Goal: Task Accomplishment & Management: Manage account settings

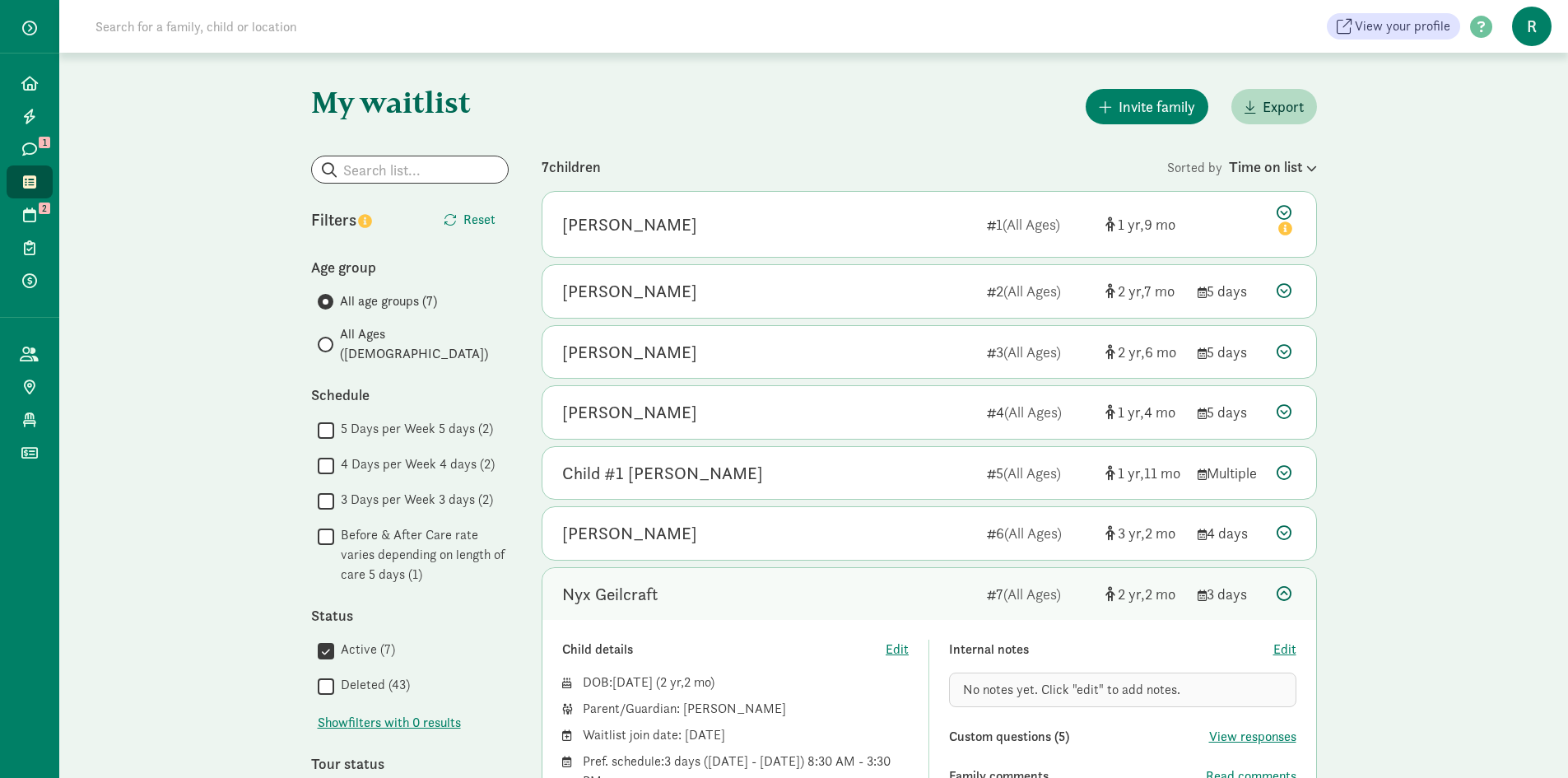
scroll to position [247, 0]
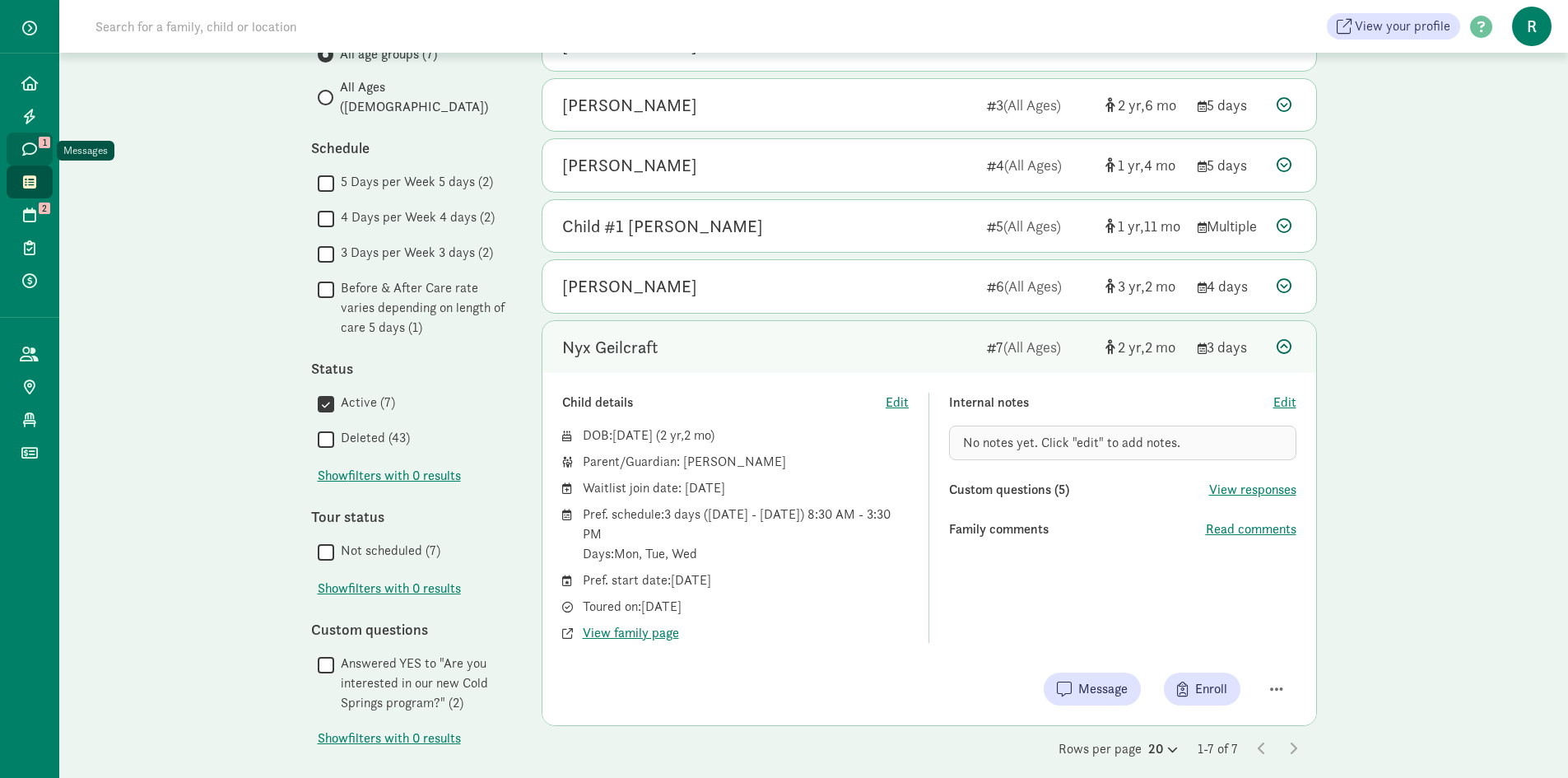
click at [38, 136] on span "1" at bounding box center [44, 142] width 12 height 12
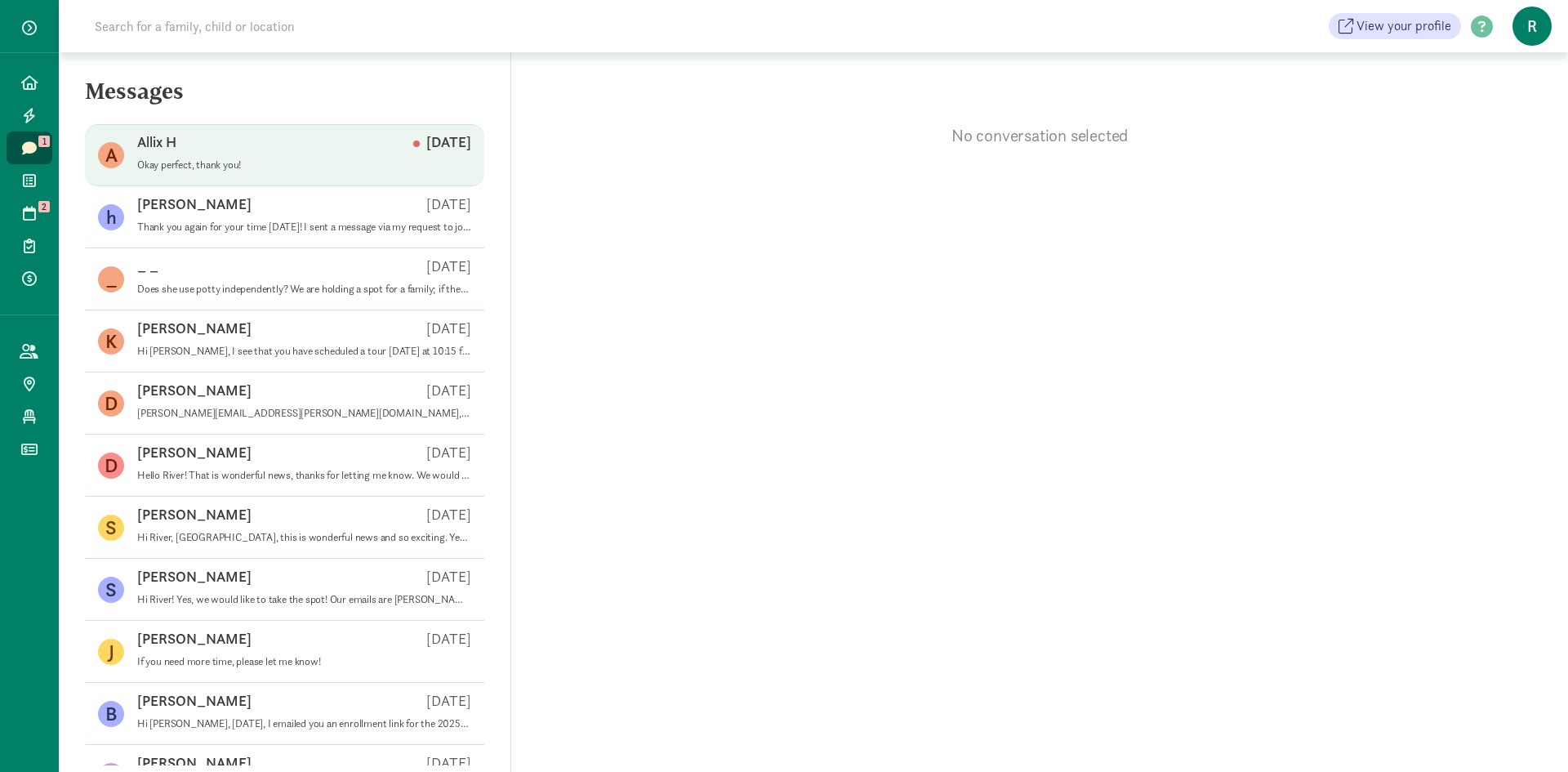
click at [289, 151] on div "Allix H Sep 11" at bounding box center [304, 145] width 334 height 26
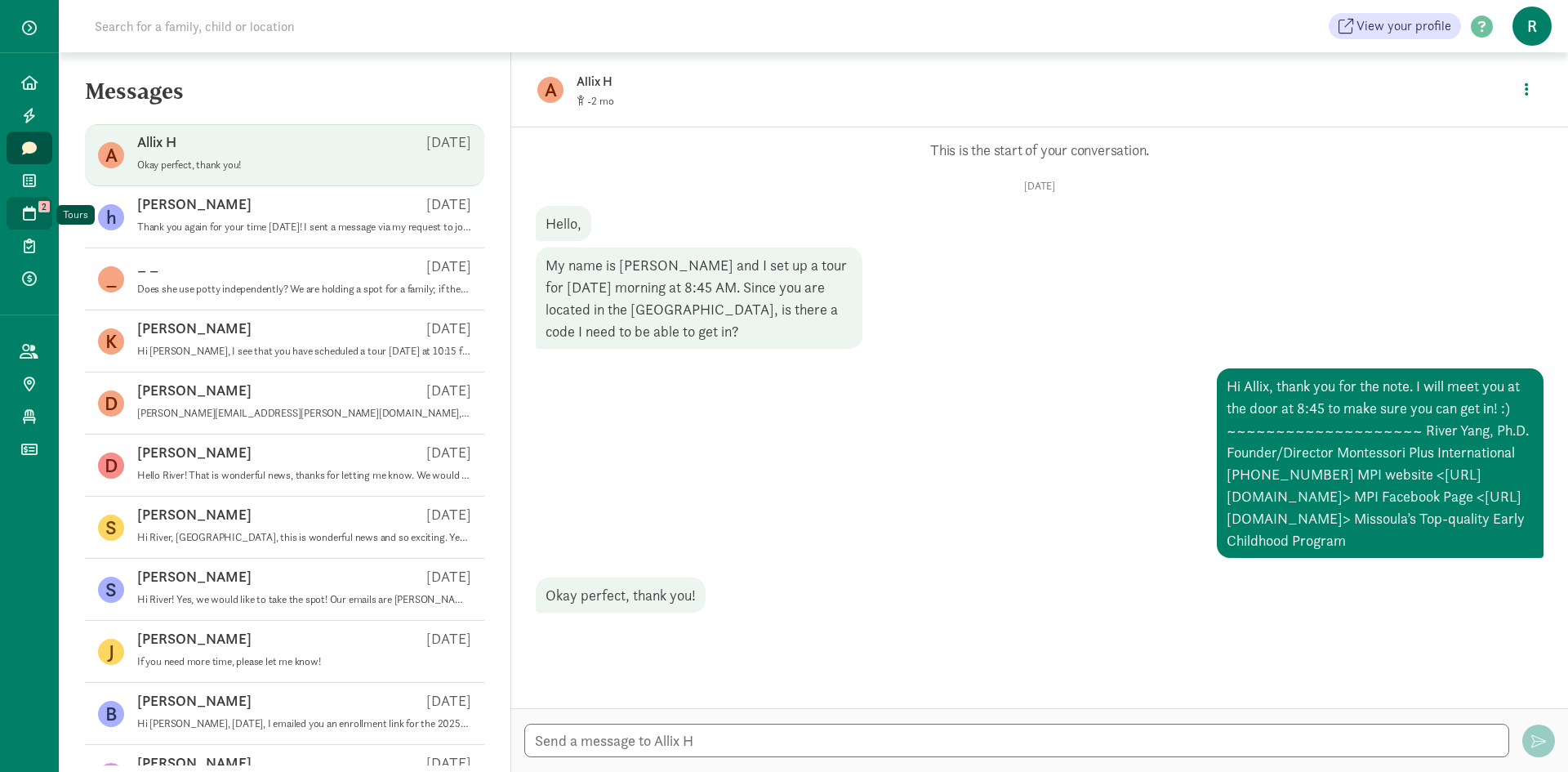
click at [25, 203] on link "Tours 2" at bounding box center [30, 213] width 46 height 32
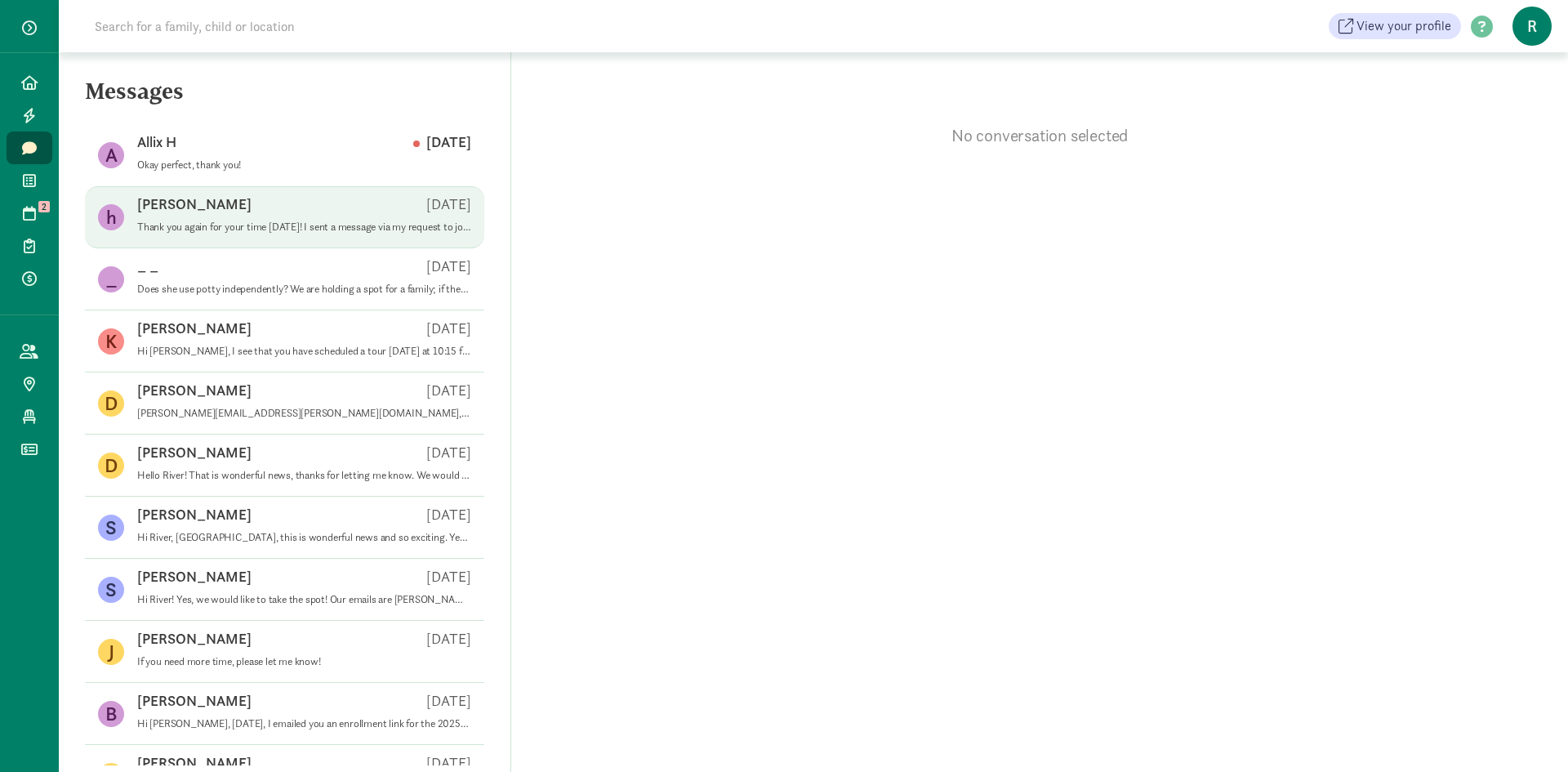
click at [179, 215] on div "heidi g Sep 11" at bounding box center [304, 207] width 334 height 26
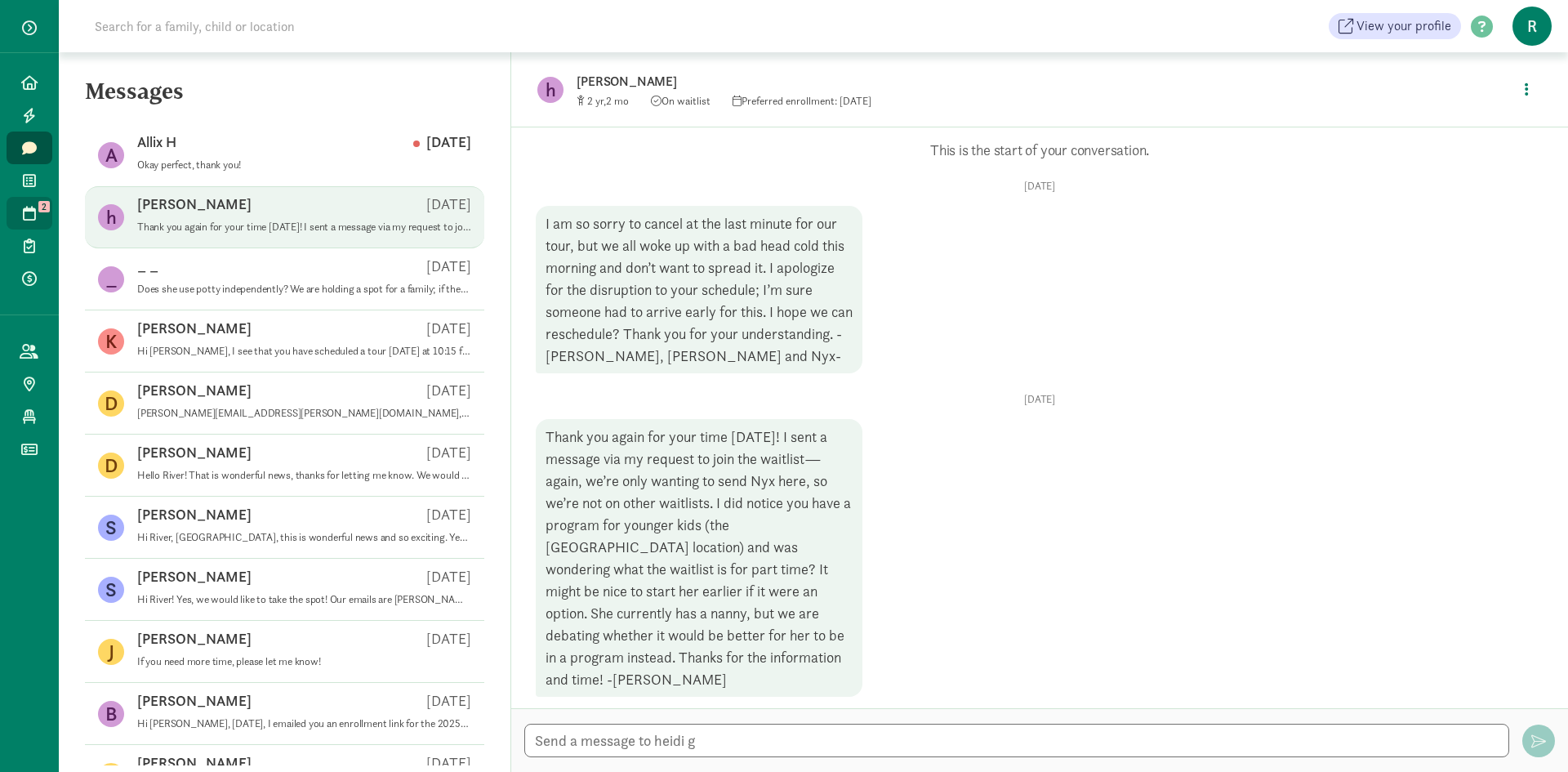
click at [26, 211] on icon at bounding box center [30, 213] width 13 height 14
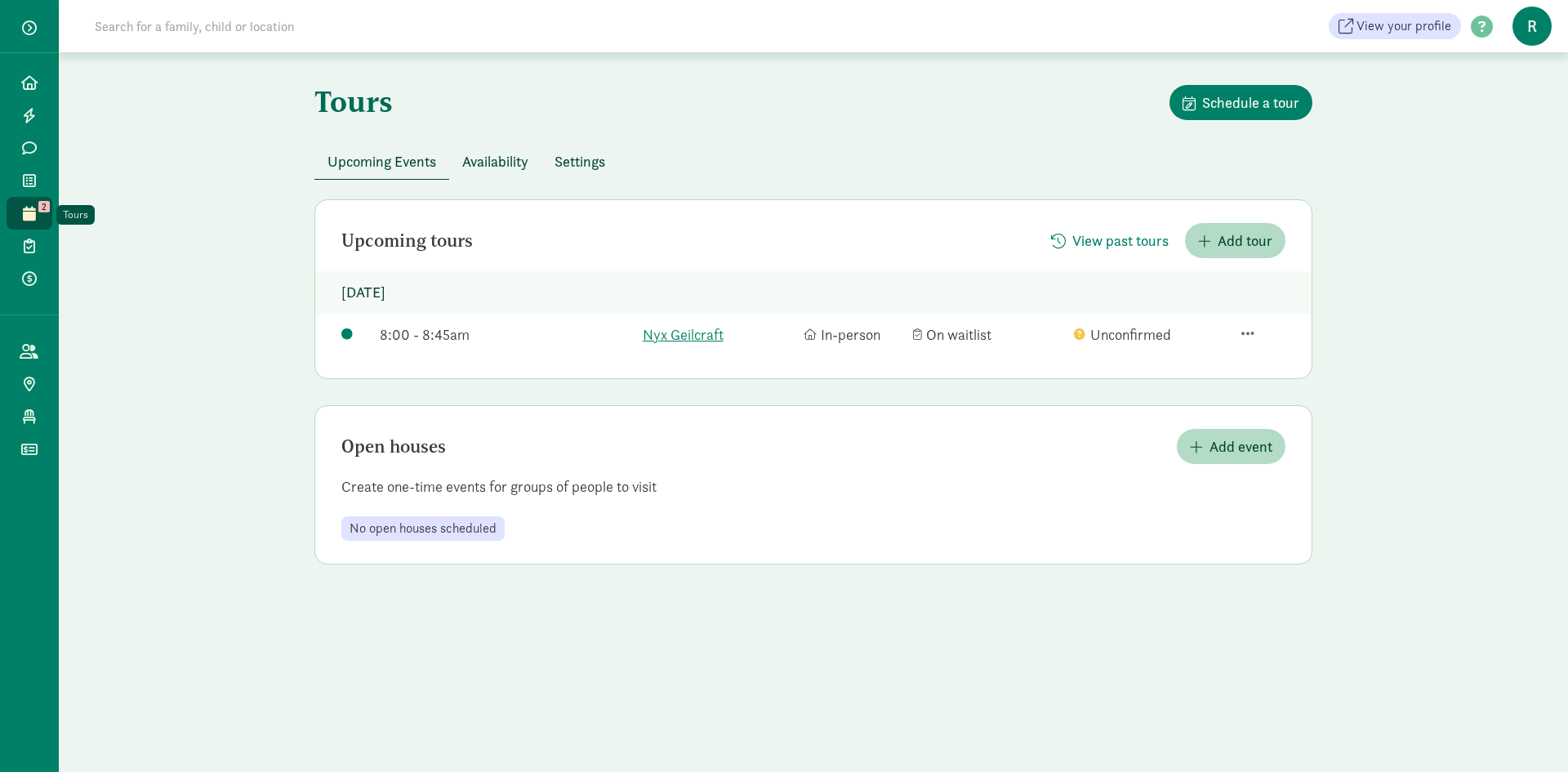
click at [26, 211] on icon at bounding box center [30, 213] width 13 height 14
click at [1537, 25] on span "R" at bounding box center [1532, 26] width 39 height 39
click at [1523, 80] on link "Logout" at bounding box center [1517, 84] width 66 height 20
